Goal: Task Accomplishment & Management: Manage account settings

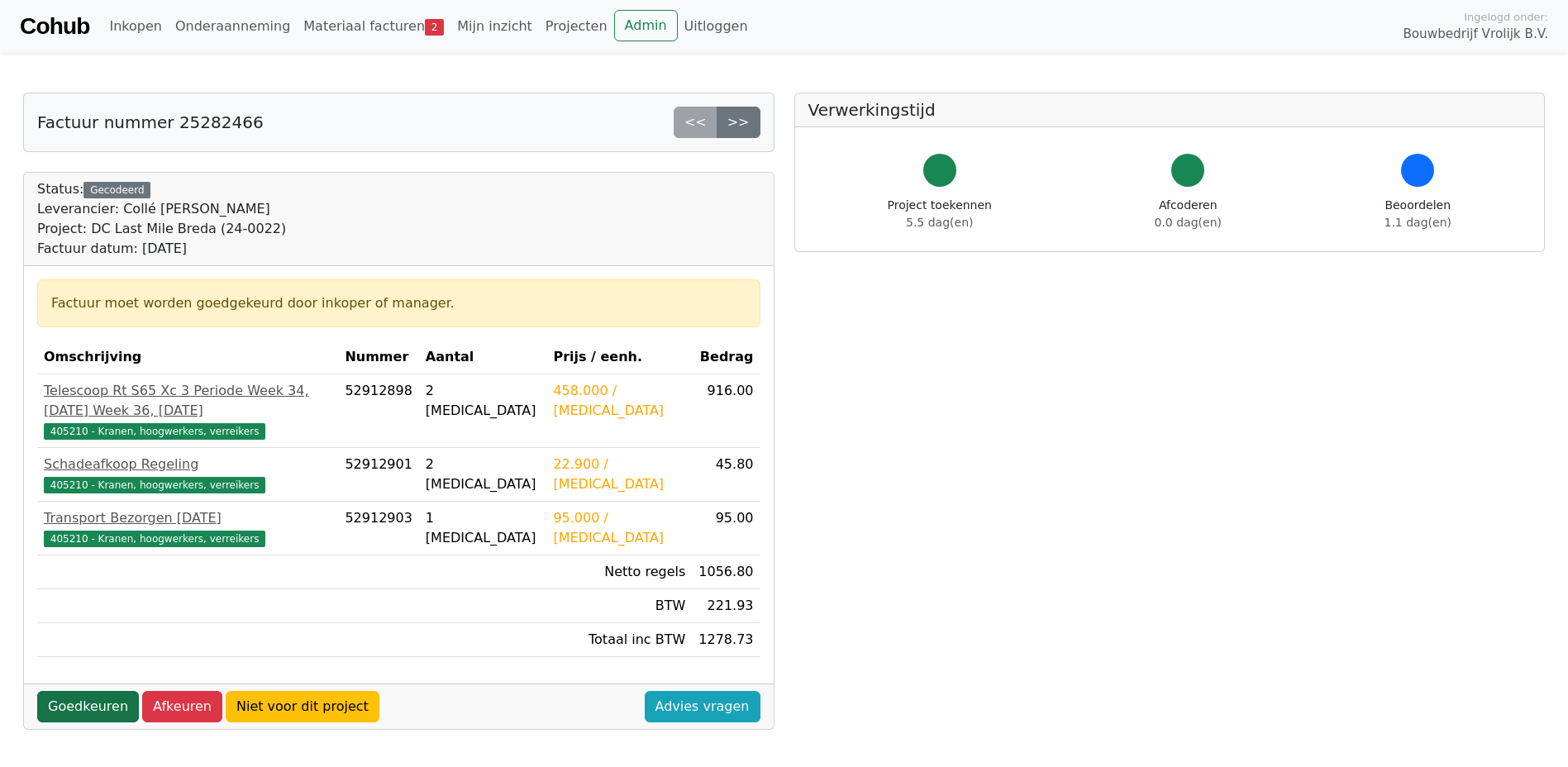
click at [101, 691] on link "Goedkeuren" at bounding box center [87, 707] width 101 height 32
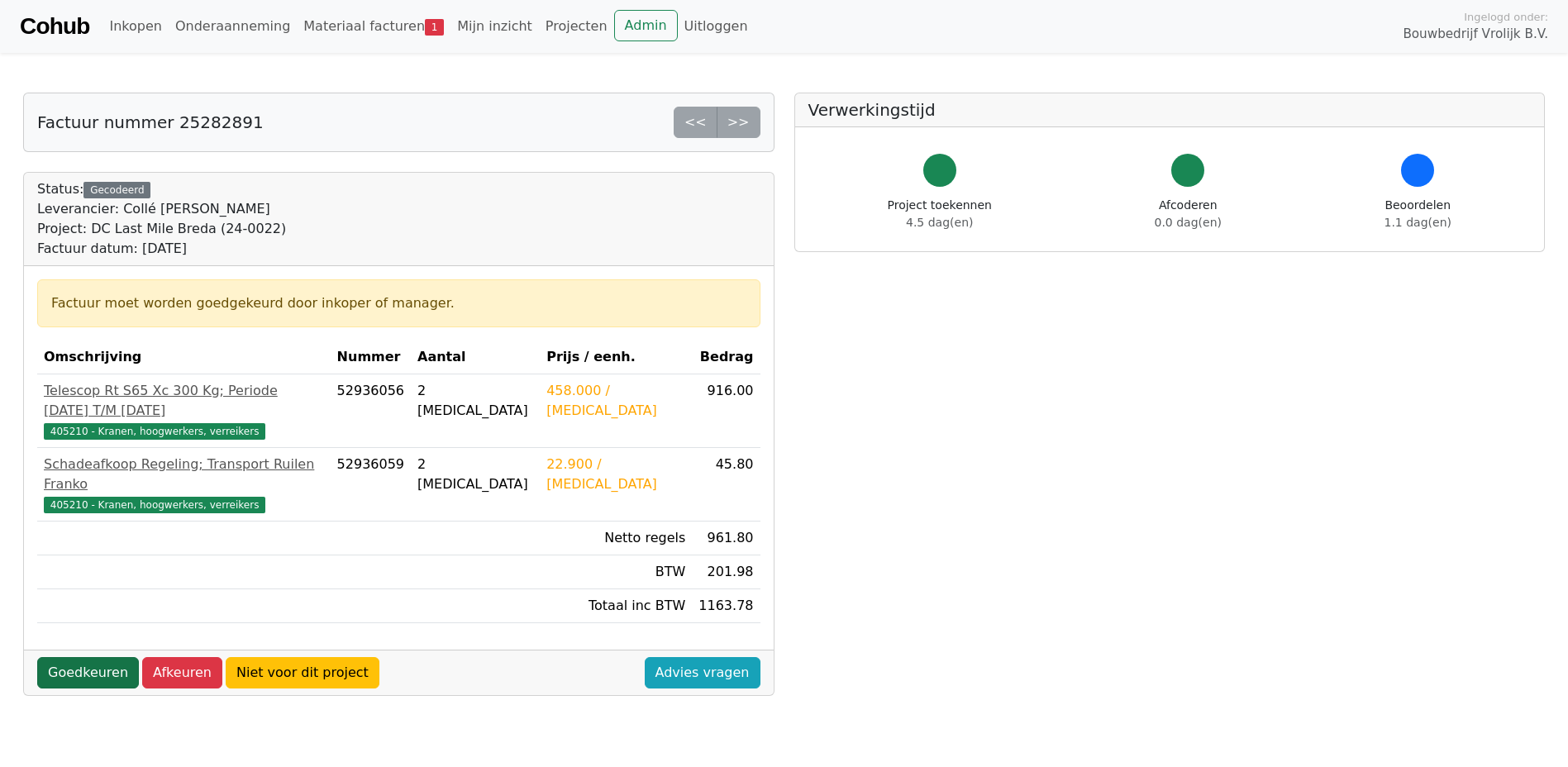
click at [78, 657] on link "Goedkeuren" at bounding box center [87, 673] width 101 height 32
